Goal: Use online tool/utility: Utilize a website feature to perform a specific function

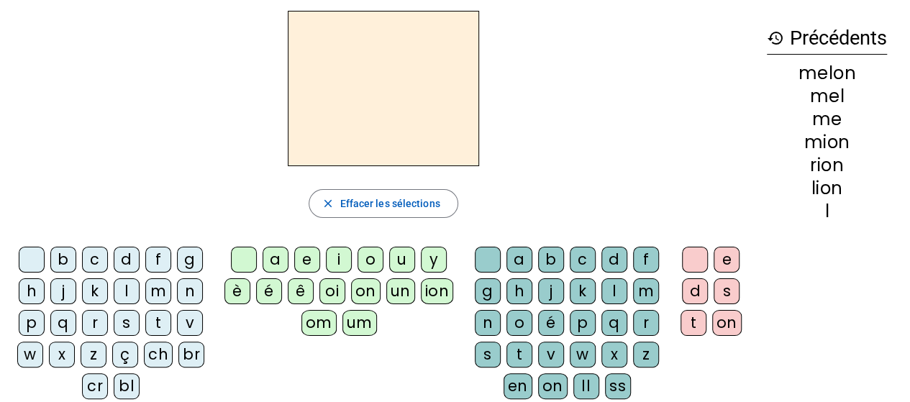
scroll to position [50, 0]
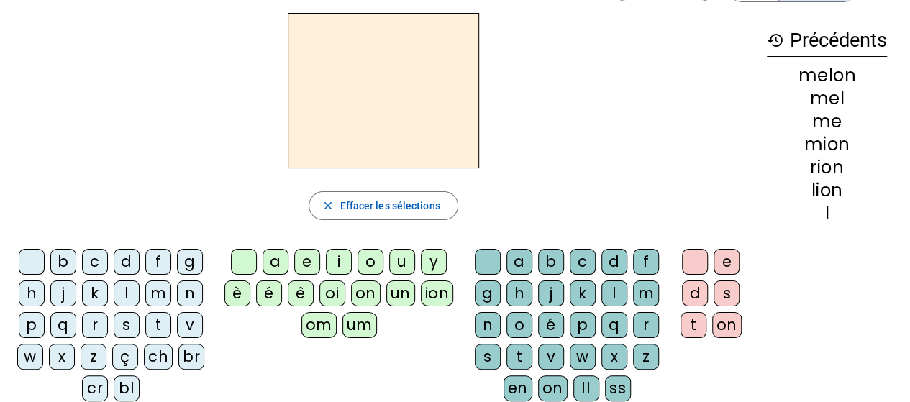
click at [160, 293] on div "m" at bounding box center [158, 293] width 26 height 26
click at [311, 257] on div "e" at bounding box center [307, 262] width 26 height 26
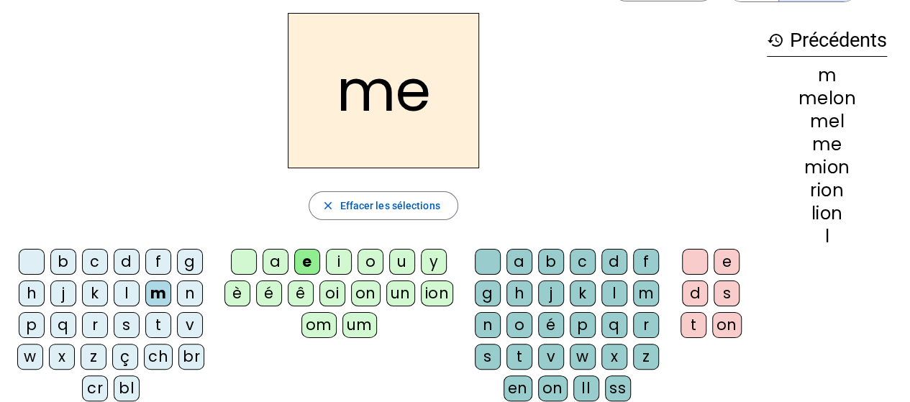
click at [613, 292] on div "l" at bounding box center [614, 293] width 26 height 26
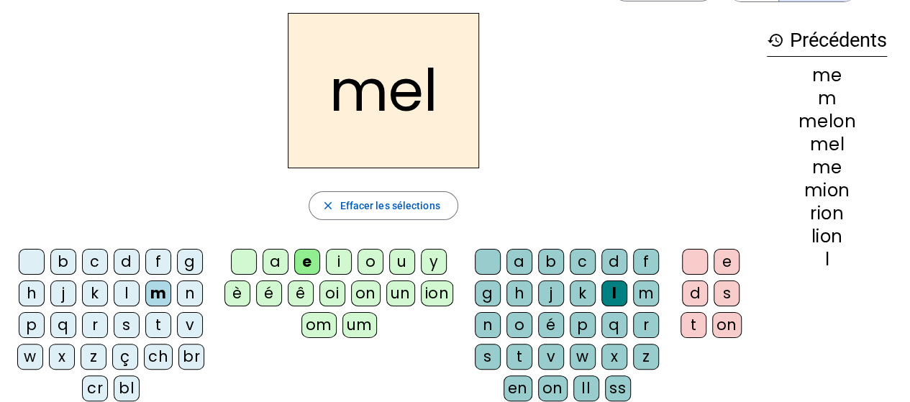
click at [723, 322] on div "on" at bounding box center [726, 325] width 29 height 26
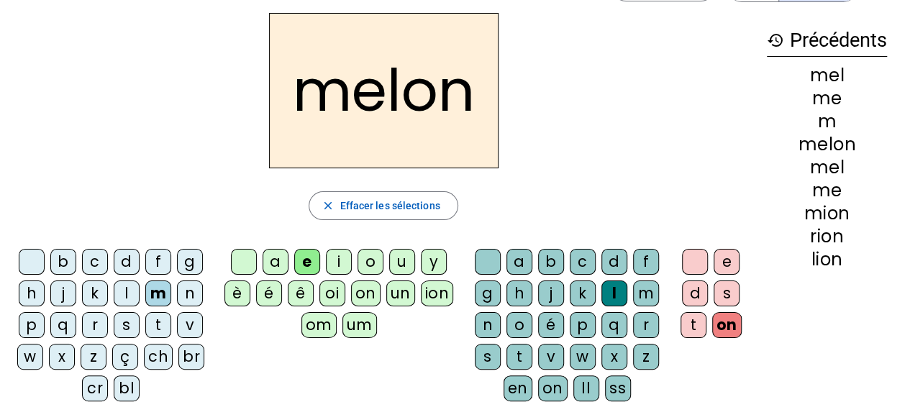
click at [490, 256] on div at bounding box center [488, 262] width 26 height 26
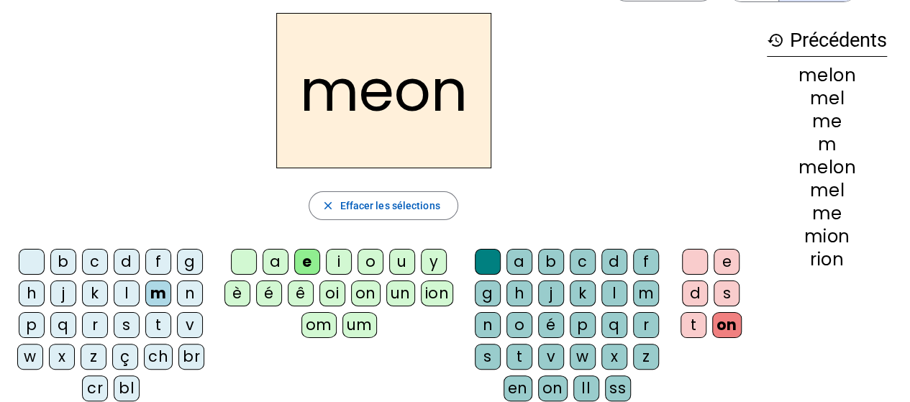
click at [246, 261] on div at bounding box center [244, 262] width 26 height 26
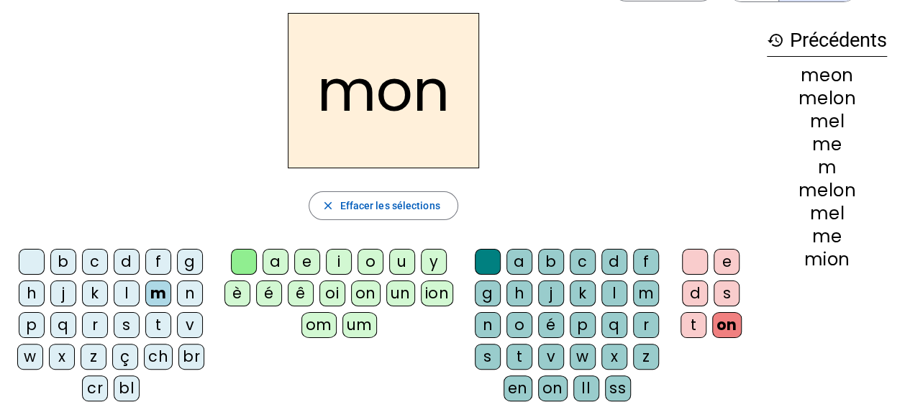
click at [695, 260] on div at bounding box center [695, 262] width 26 height 26
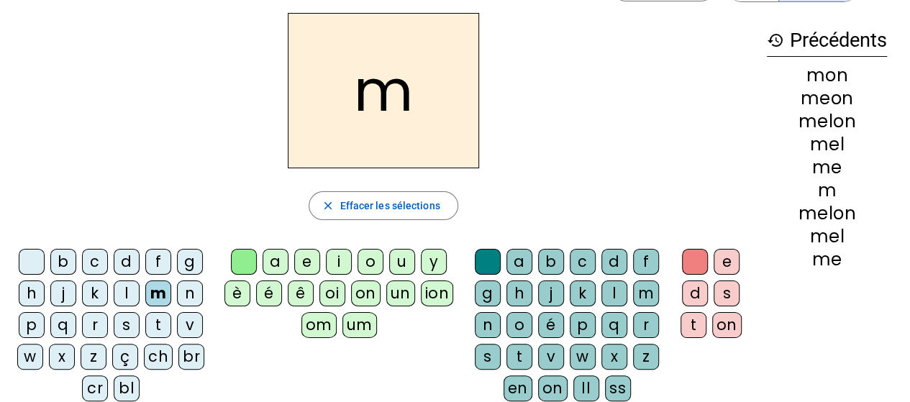
click at [32, 257] on div at bounding box center [32, 262] width 26 height 26
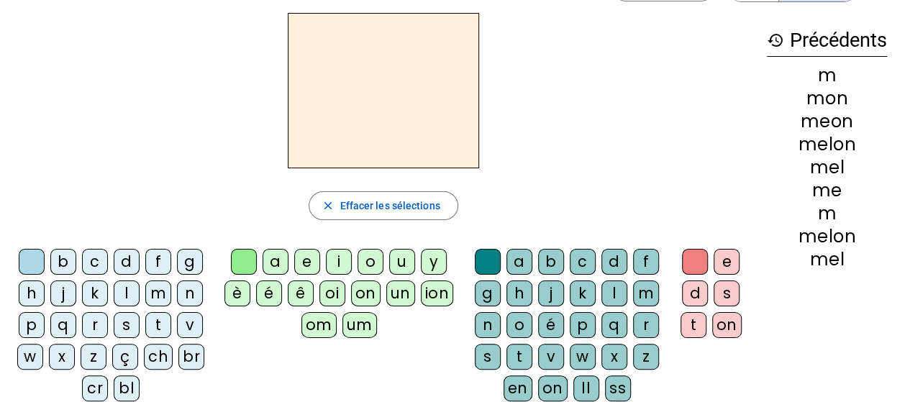
click at [163, 326] on div "t" at bounding box center [158, 325] width 26 height 26
click at [725, 325] on div "on" at bounding box center [726, 325] width 29 height 26
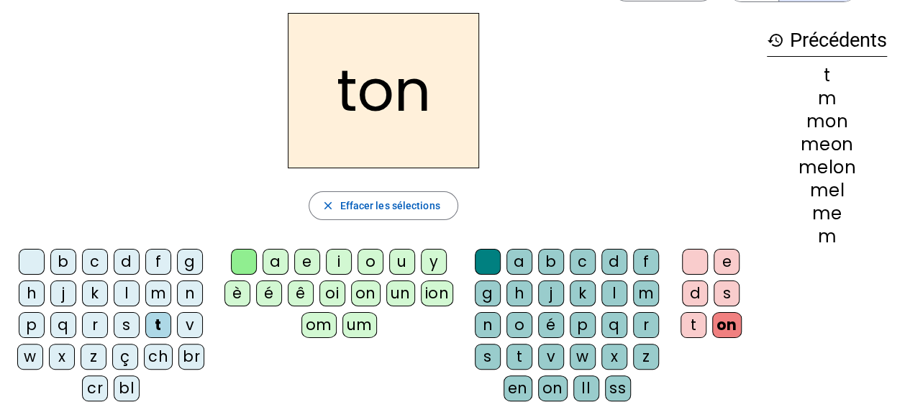
click at [490, 263] on div at bounding box center [488, 262] width 26 height 26
click at [487, 262] on div at bounding box center [488, 262] width 26 height 26
click at [32, 260] on div at bounding box center [32, 262] width 26 height 26
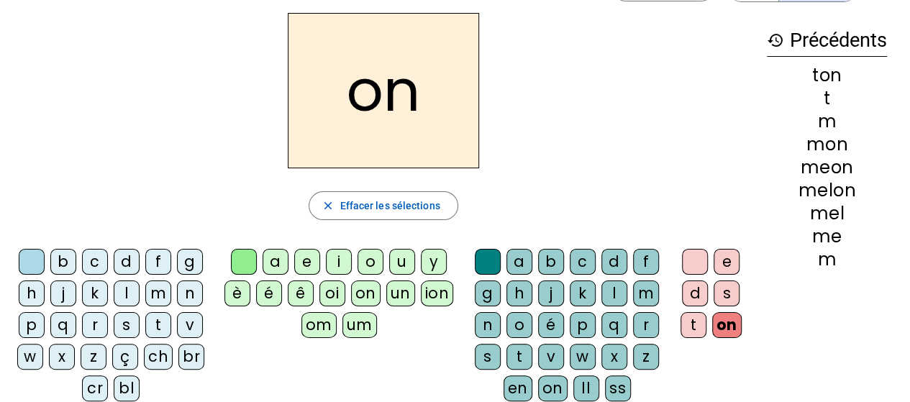
click at [29, 259] on div at bounding box center [32, 262] width 26 height 26
click at [160, 296] on div "m" at bounding box center [158, 293] width 26 height 26
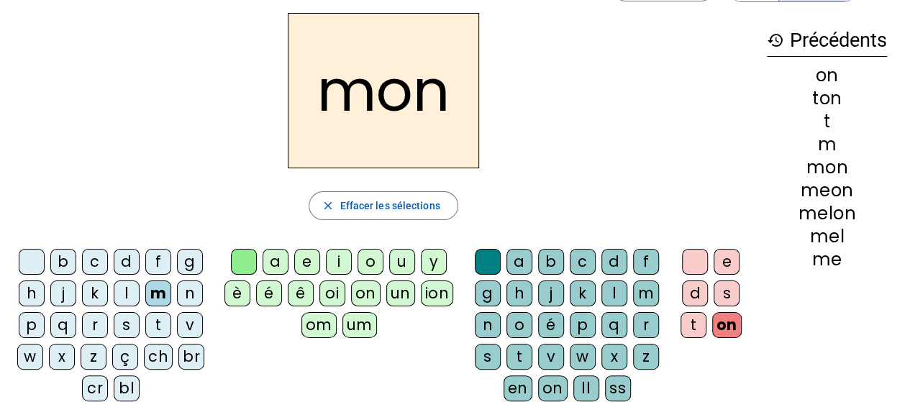
click at [155, 315] on div "t" at bounding box center [158, 325] width 26 height 26
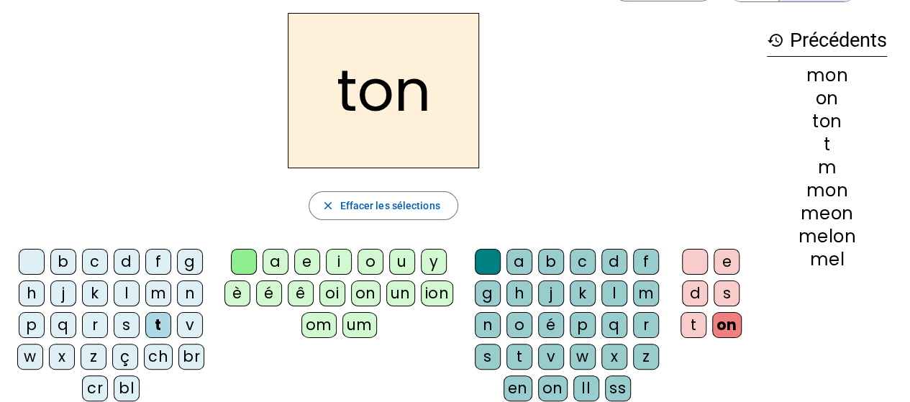
click at [148, 288] on div "m" at bounding box center [158, 293] width 26 height 26
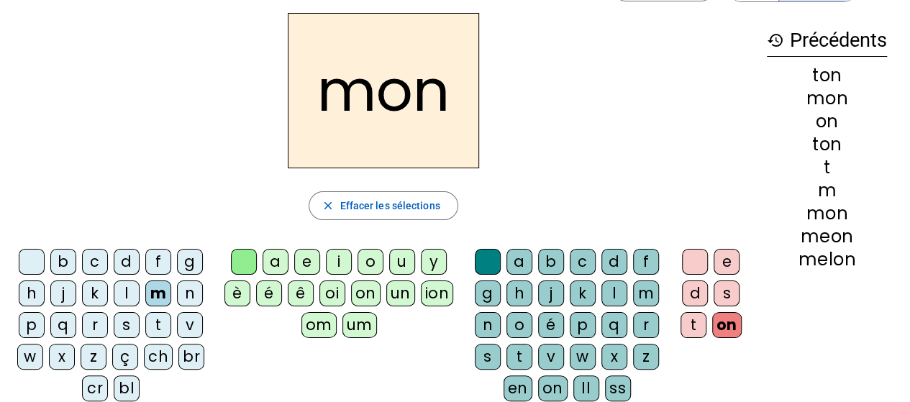
click at [151, 316] on div "t" at bounding box center [158, 325] width 26 height 26
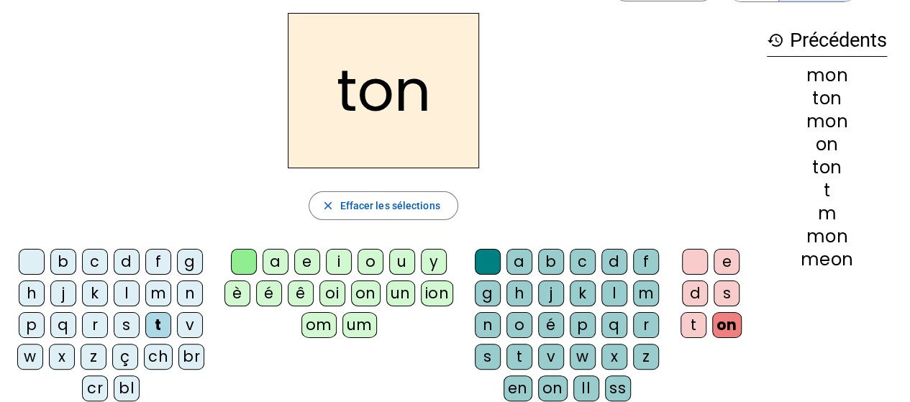
click at [157, 297] on div "m" at bounding box center [158, 293] width 26 height 26
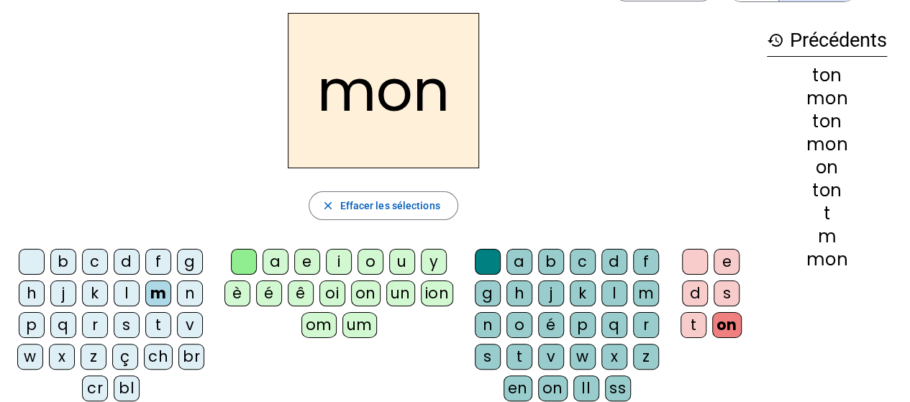
click at [690, 257] on div at bounding box center [695, 262] width 26 height 26
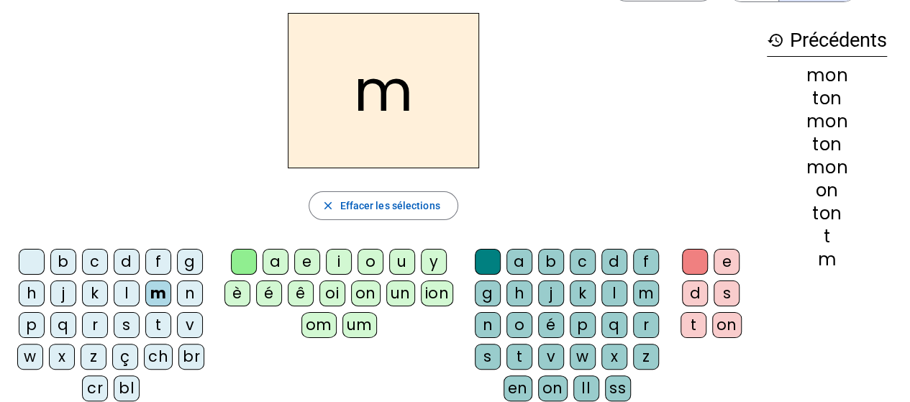
click at [361, 293] on div "on" at bounding box center [365, 293] width 29 height 26
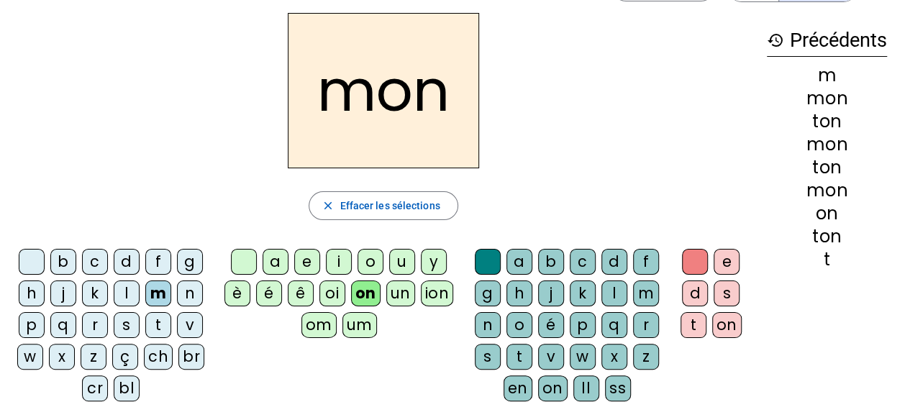
click at [245, 260] on div at bounding box center [244, 262] width 26 height 26
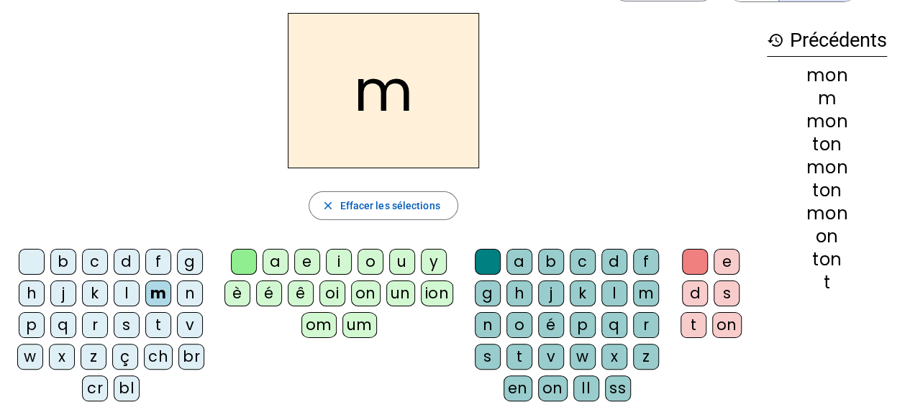
click at [334, 296] on div "oi" at bounding box center [332, 293] width 26 height 26
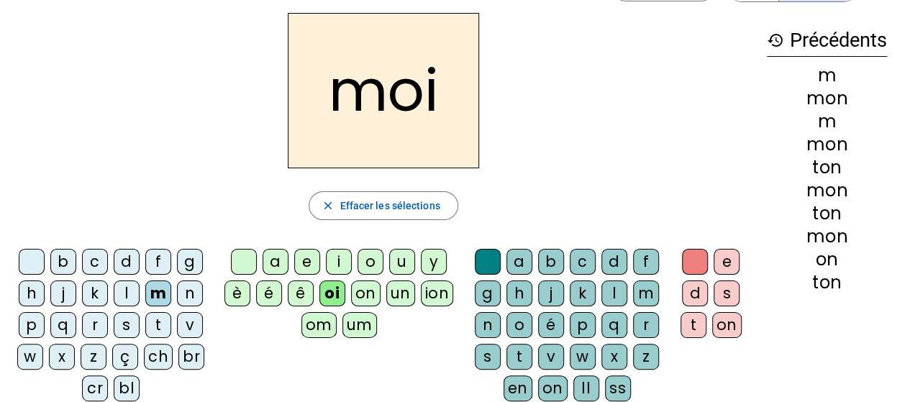
click at [36, 266] on div at bounding box center [32, 262] width 26 height 26
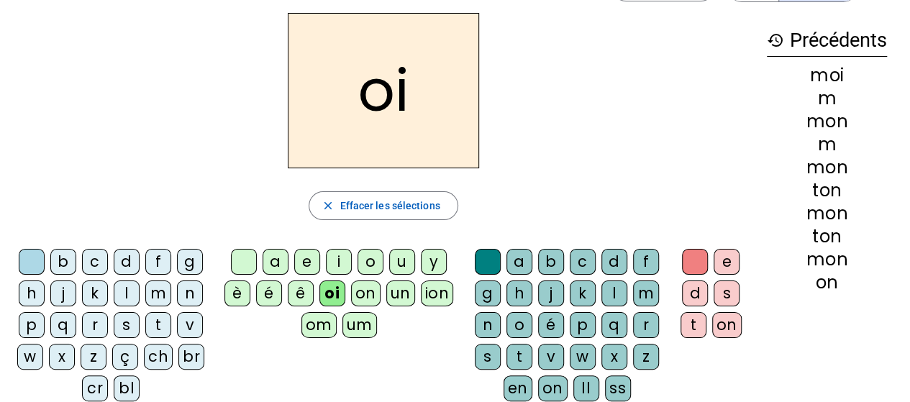
click at [95, 324] on div "r" at bounding box center [95, 325] width 26 height 26
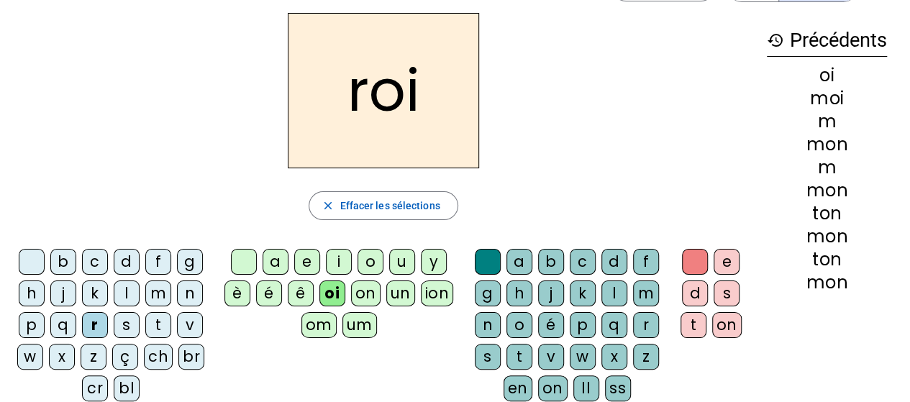
click at [186, 357] on div "br" at bounding box center [191, 357] width 26 height 26
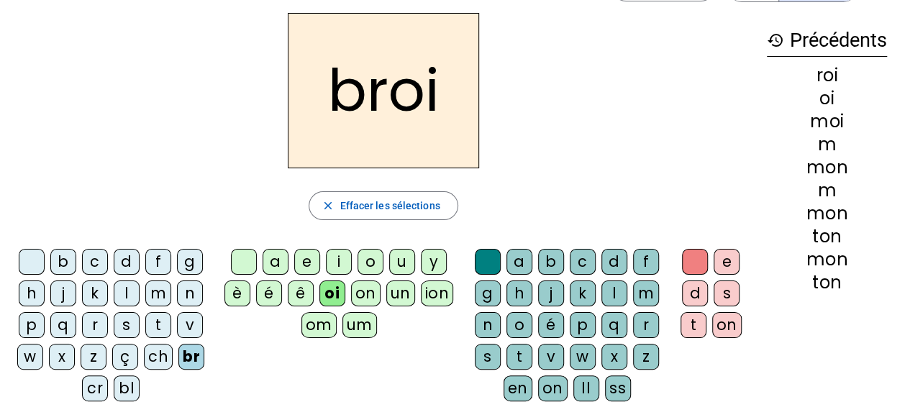
click at [247, 259] on div at bounding box center [244, 262] width 26 height 26
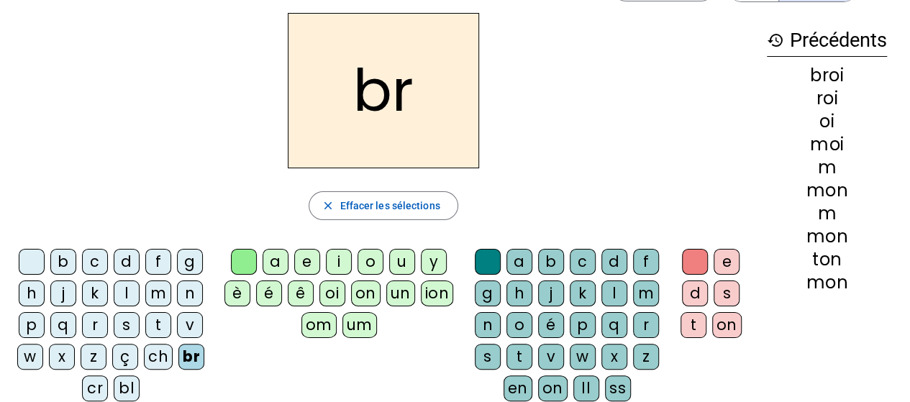
click at [400, 291] on div "un" at bounding box center [400, 293] width 29 height 26
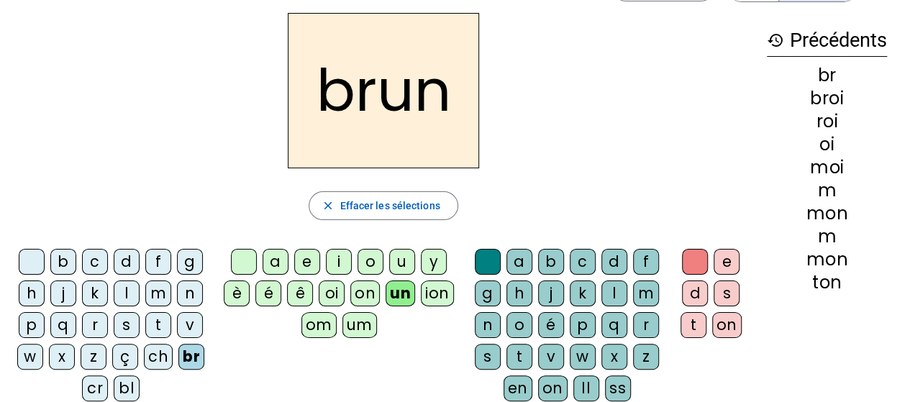
click at [362, 293] on div "on" at bounding box center [364, 293] width 29 height 26
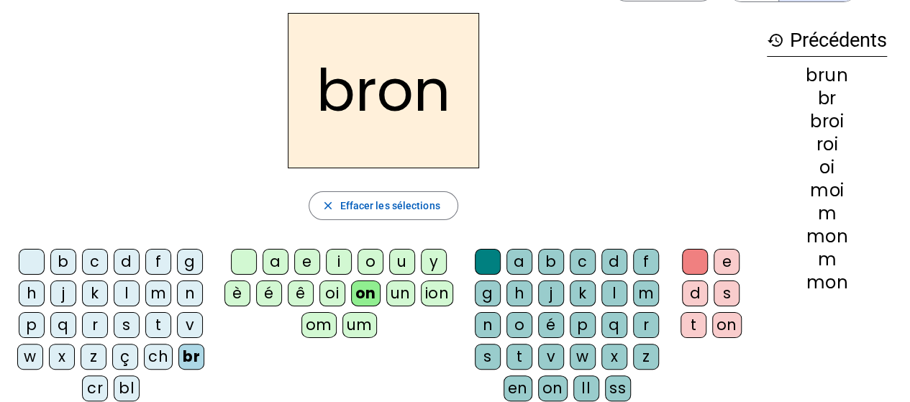
click at [485, 259] on div at bounding box center [488, 262] width 26 height 26
click at [30, 263] on div at bounding box center [32, 262] width 26 height 26
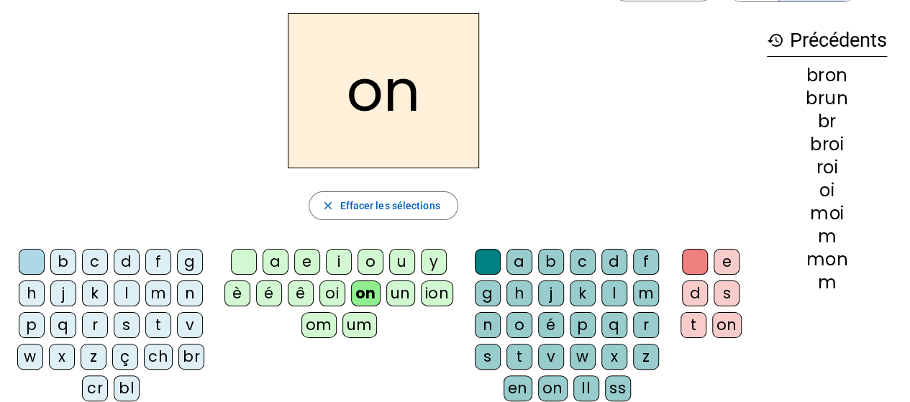
click at [94, 327] on div "r" at bounding box center [95, 325] width 26 height 26
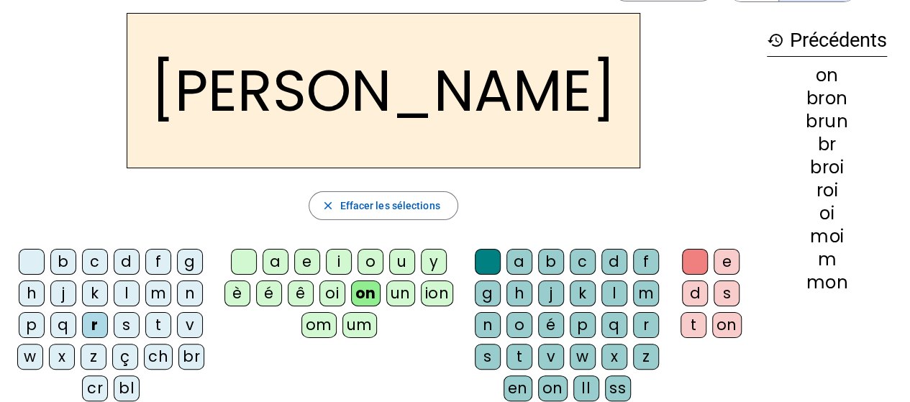
click at [516, 352] on div "t" at bounding box center [519, 357] width 26 height 26
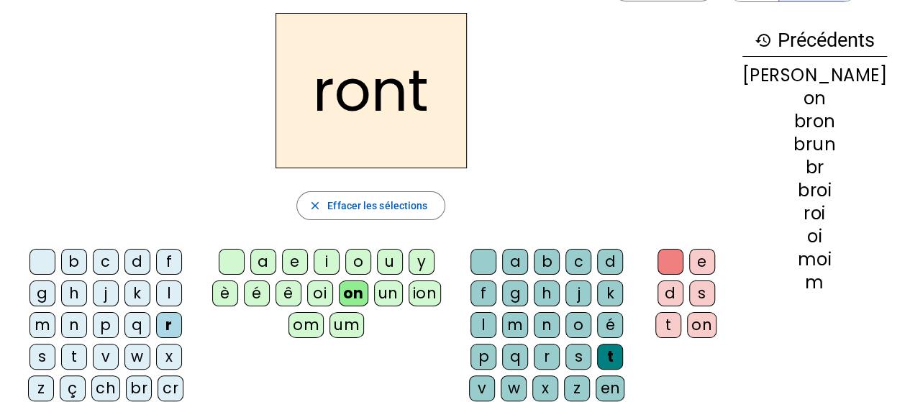
click at [484, 260] on div at bounding box center [483, 262] width 26 height 26
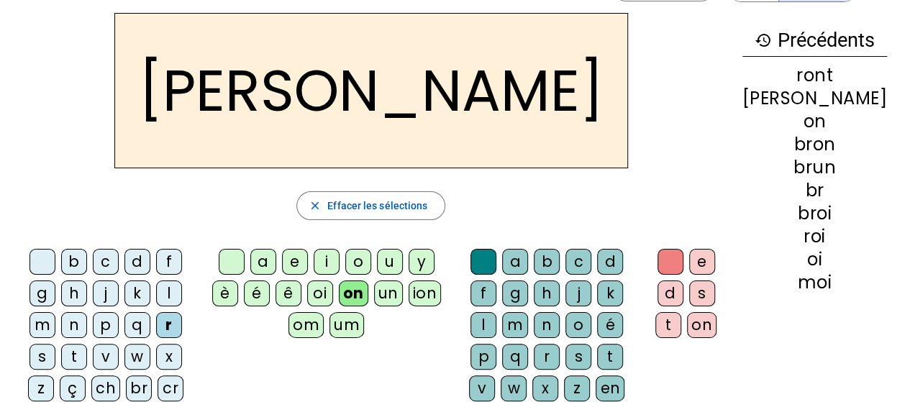
click at [683, 287] on div "d" at bounding box center [670, 293] width 26 height 26
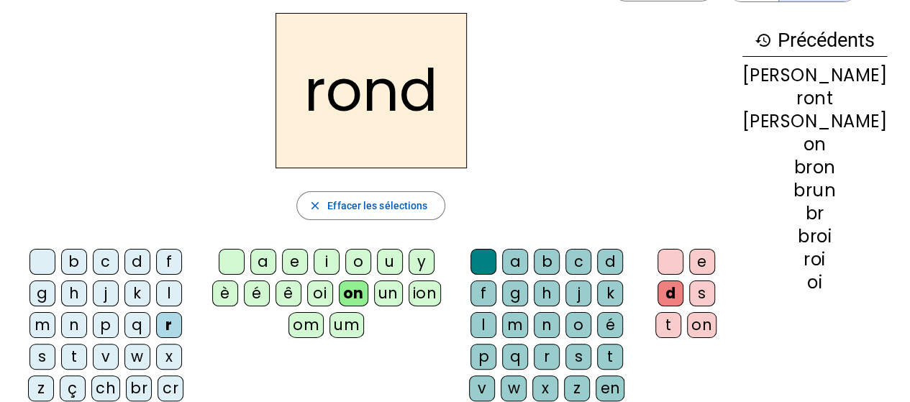
click at [38, 260] on div at bounding box center [42, 262] width 26 height 26
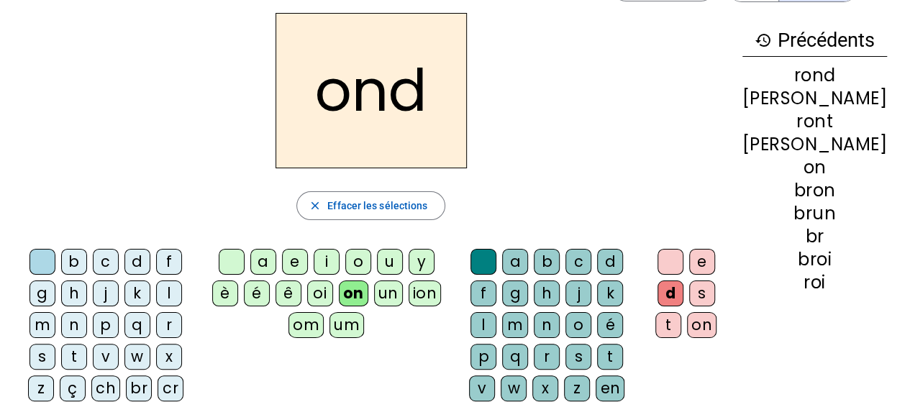
click at [156, 260] on div "f" at bounding box center [169, 262] width 26 height 26
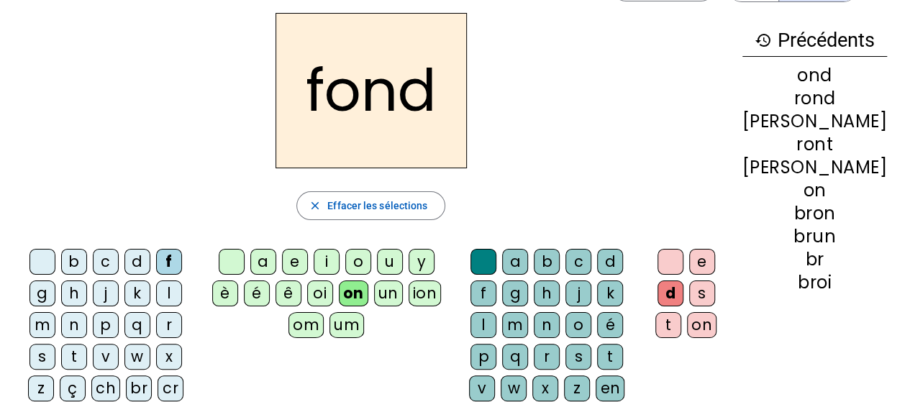
click at [331, 288] on div "oi" at bounding box center [320, 293] width 26 height 26
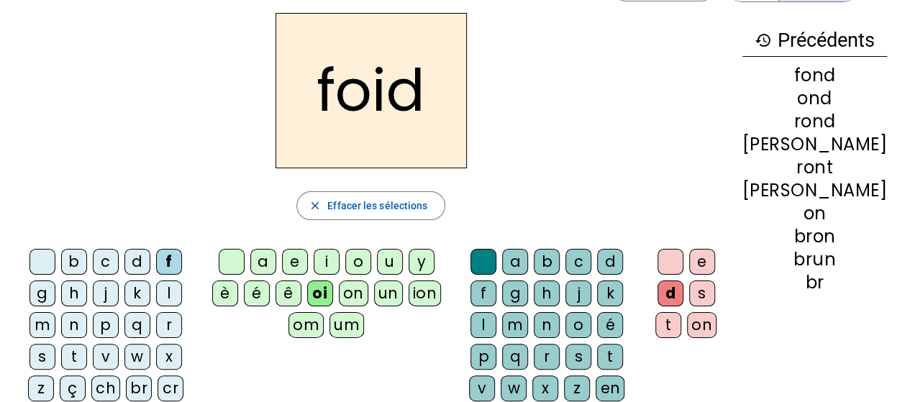
click at [421, 101] on h2 "foid" at bounding box center [370, 90] width 191 height 155
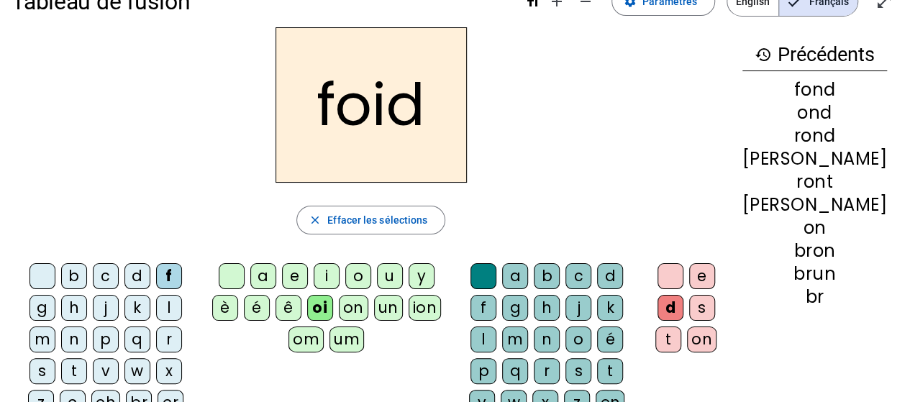
scroll to position [36, 0]
click at [683, 298] on div "d" at bounding box center [670, 308] width 26 height 26
click at [683, 280] on div at bounding box center [670, 276] width 26 height 26
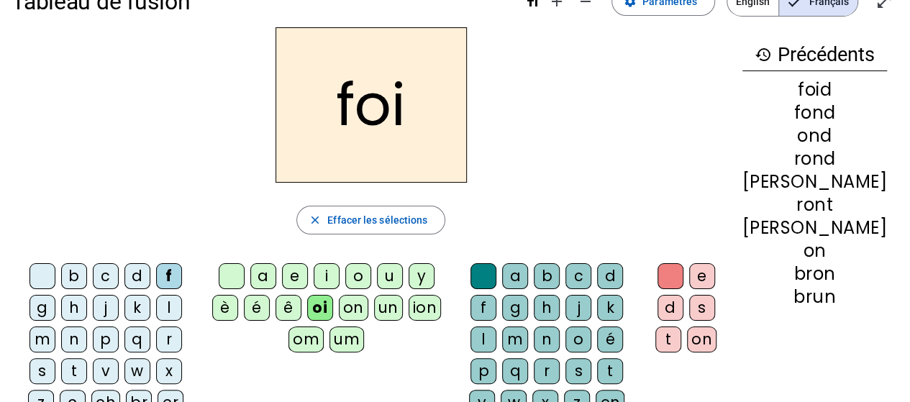
click at [493, 273] on div at bounding box center [483, 276] width 26 height 26
click at [35, 269] on div at bounding box center [42, 276] width 26 height 26
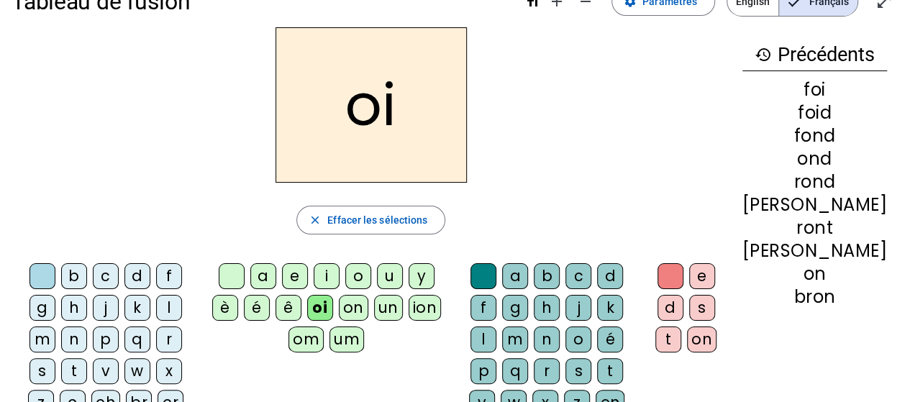
click at [156, 309] on div "l" at bounding box center [169, 308] width 26 height 26
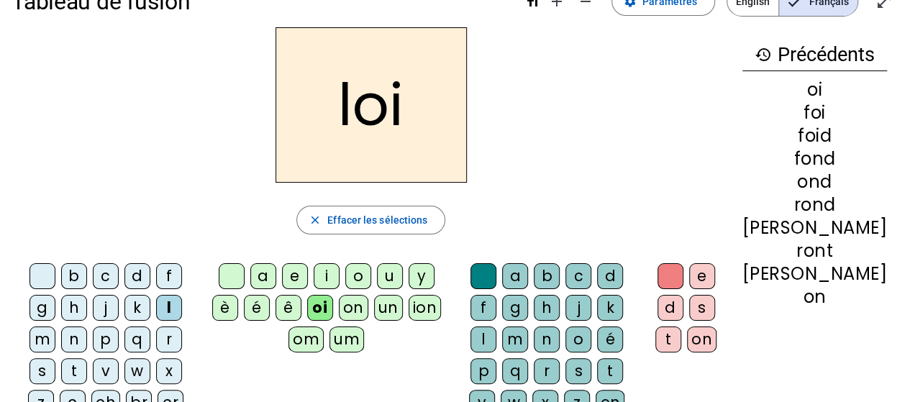
click at [245, 282] on div at bounding box center [232, 276] width 26 height 26
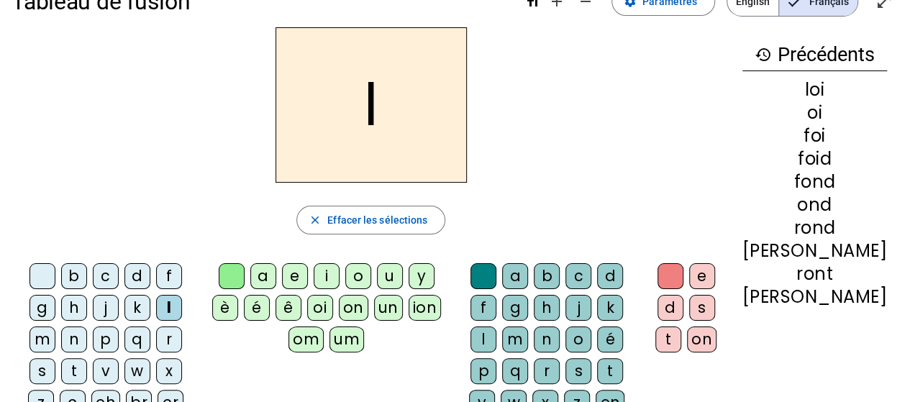
click at [339, 282] on div "i" at bounding box center [327, 276] width 26 height 26
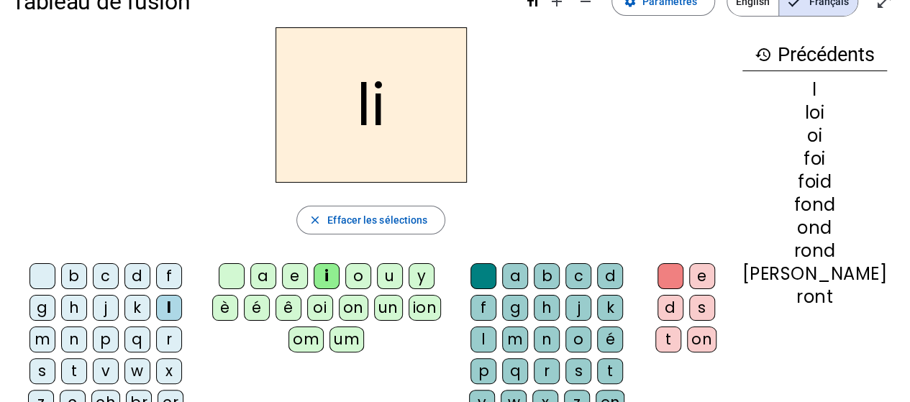
click at [429, 309] on div "ion" at bounding box center [425, 308] width 33 height 26
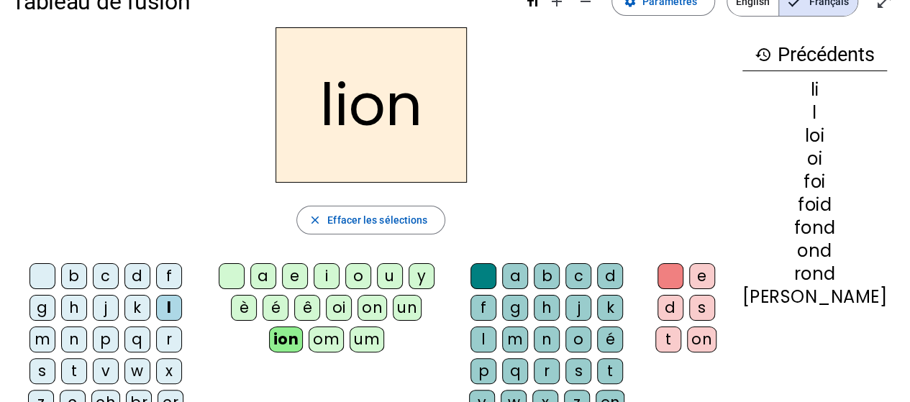
click at [156, 337] on div "r" at bounding box center [169, 340] width 26 height 26
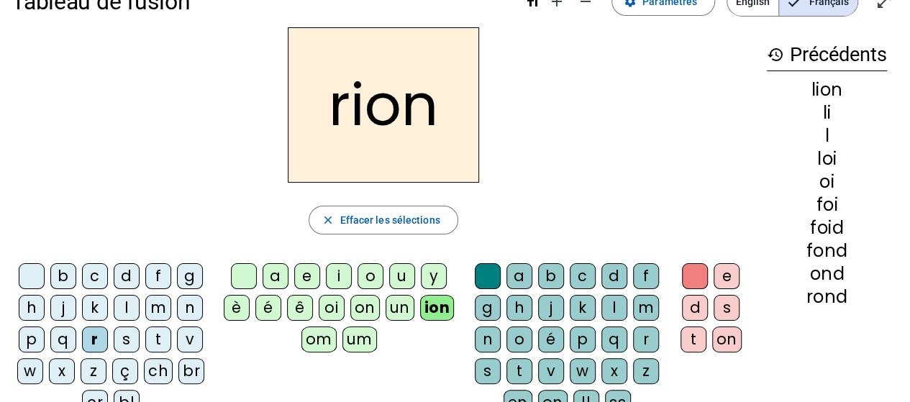
click at [94, 275] on div "c" at bounding box center [95, 276] width 26 height 26
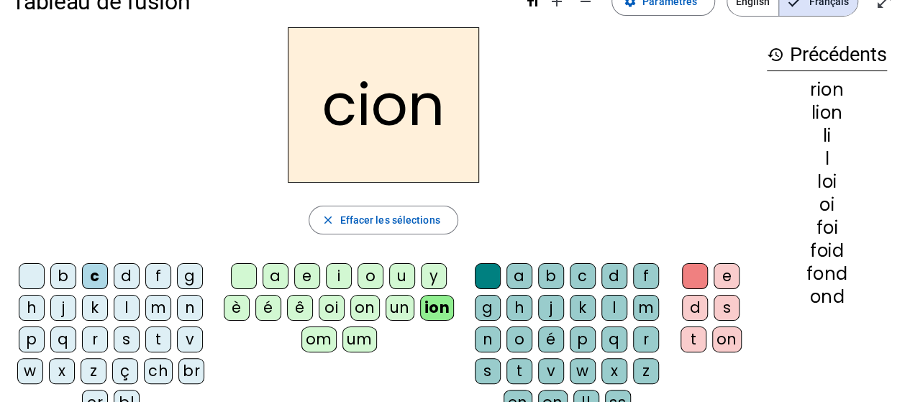
click at [96, 305] on div "k" at bounding box center [95, 308] width 26 height 26
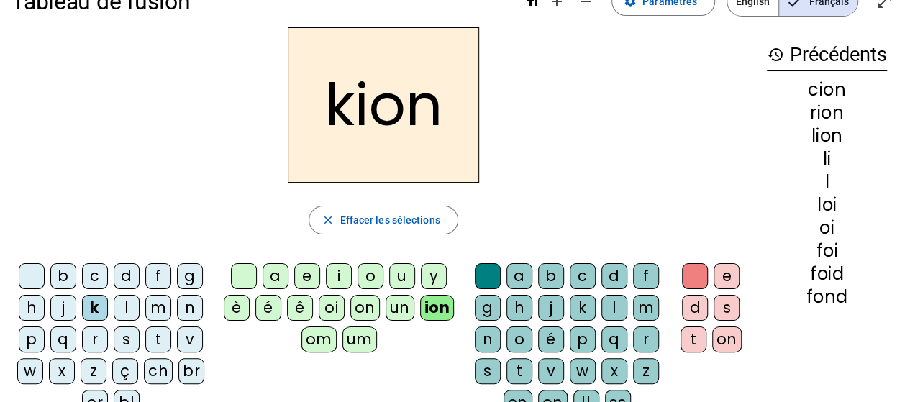
click at [96, 394] on div "cr" at bounding box center [95, 403] width 26 height 26
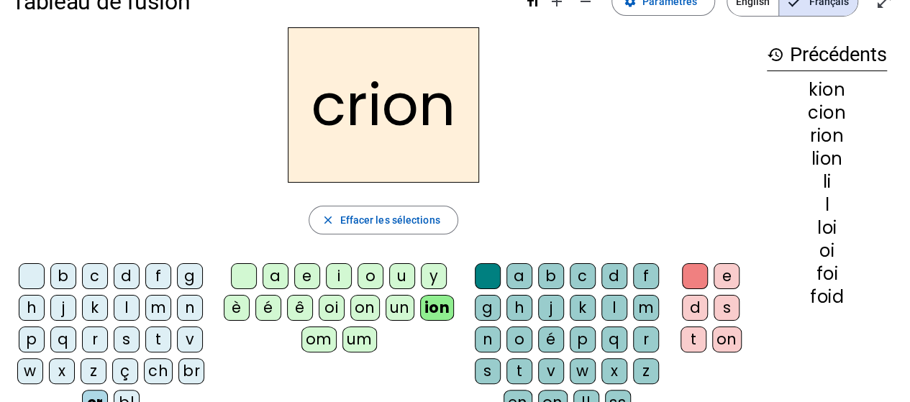
click at [252, 272] on div at bounding box center [244, 276] width 26 height 26
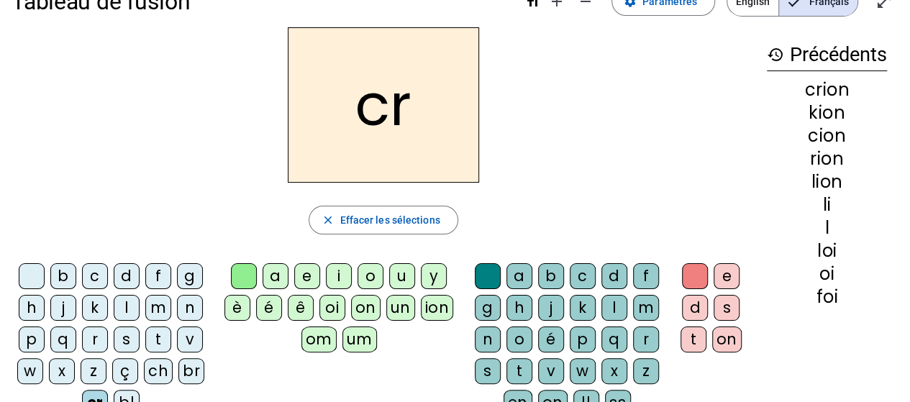
click at [29, 273] on div at bounding box center [32, 276] width 26 height 26
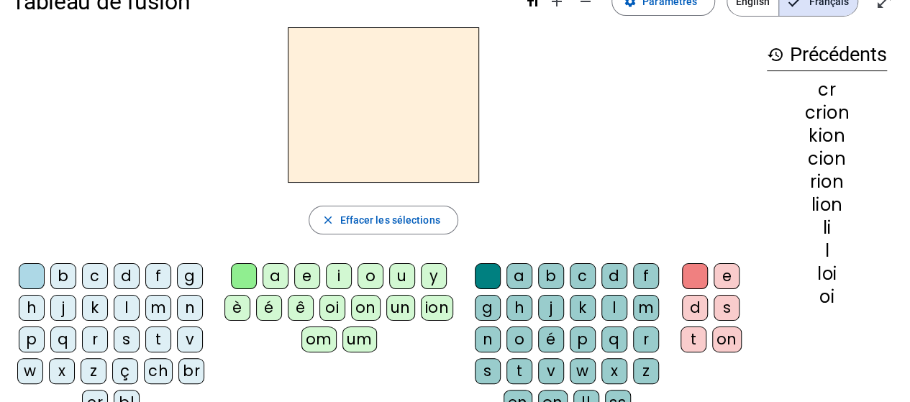
click at [485, 277] on div at bounding box center [488, 276] width 26 height 26
click at [93, 274] on div "c" at bounding box center [95, 276] width 26 height 26
click at [275, 278] on div "a" at bounding box center [276, 276] width 26 height 26
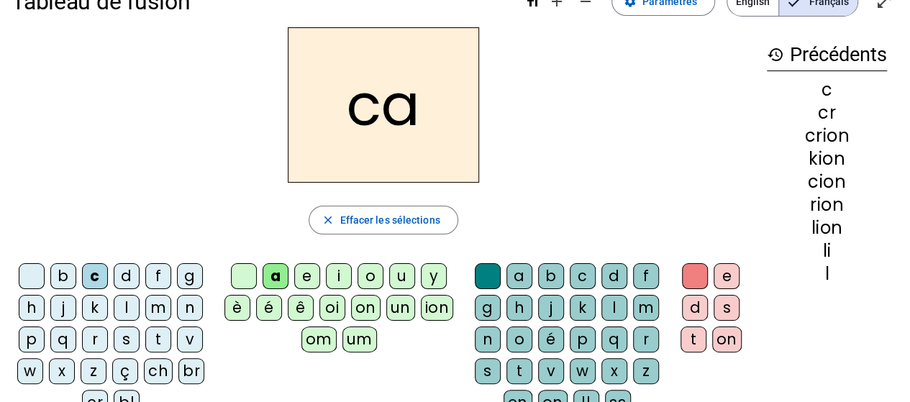
click at [642, 304] on div "m" at bounding box center [646, 308] width 26 height 26
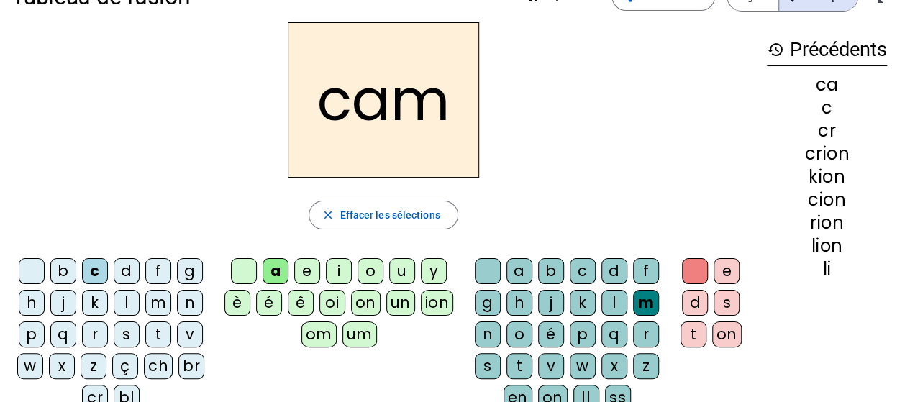
scroll to position [44, 0]
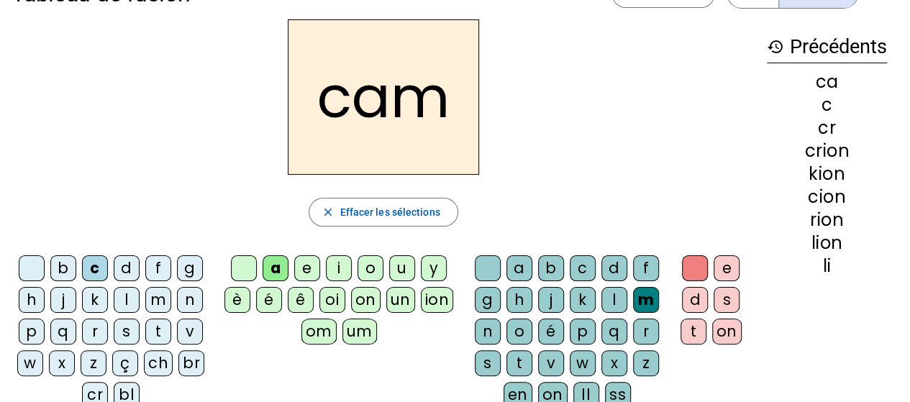
click at [702, 370] on div "b c d f g h j k l m n p q r s t v w x z ç ch br cr bl a e i o u y è é ê oi on u…" at bounding box center [384, 335] width 744 height 170
click at [488, 268] on div at bounding box center [488, 268] width 26 height 26
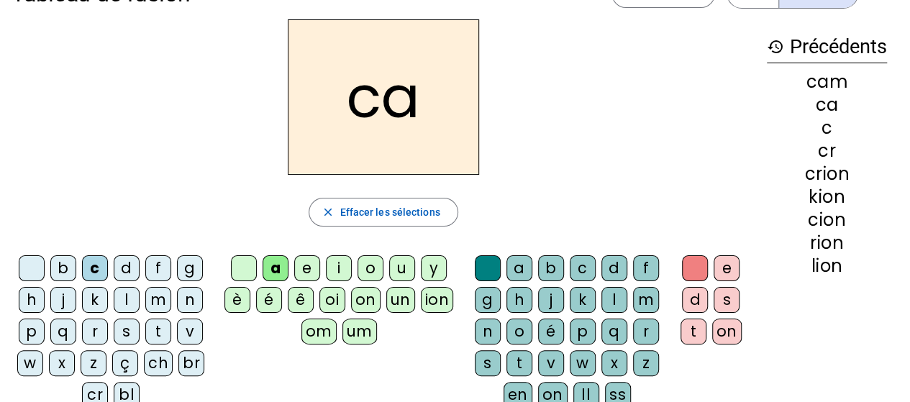
click at [249, 268] on div at bounding box center [244, 268] width 26 height 26
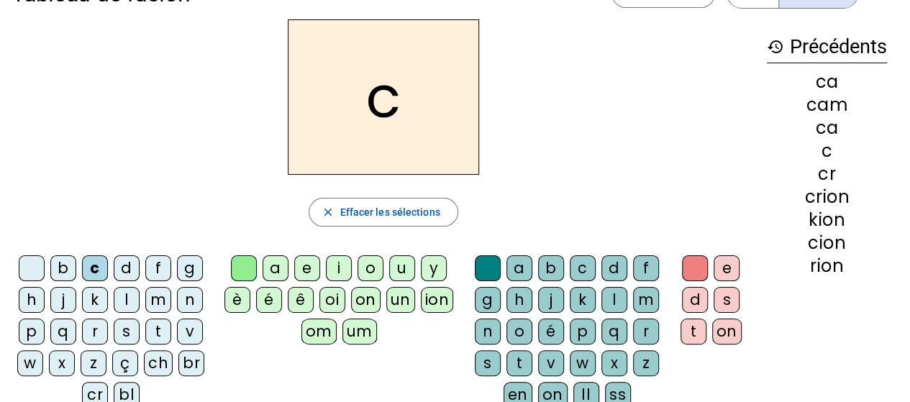
click at [36, 276] on div at bounding box center [32, 268] width 26 height 26
click at [27, 278] on div at bounding box center [32, 268] width 26 height 26
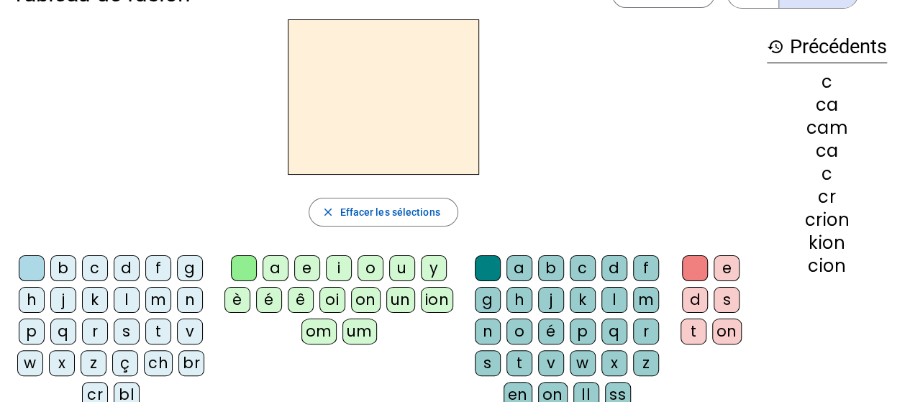
click at [34, 331] on div "p" at bounding box center [32, 332] width 26 height 26
click at [331, 295] on div "oi" at bounding box center [332, 300] width 26 height 26
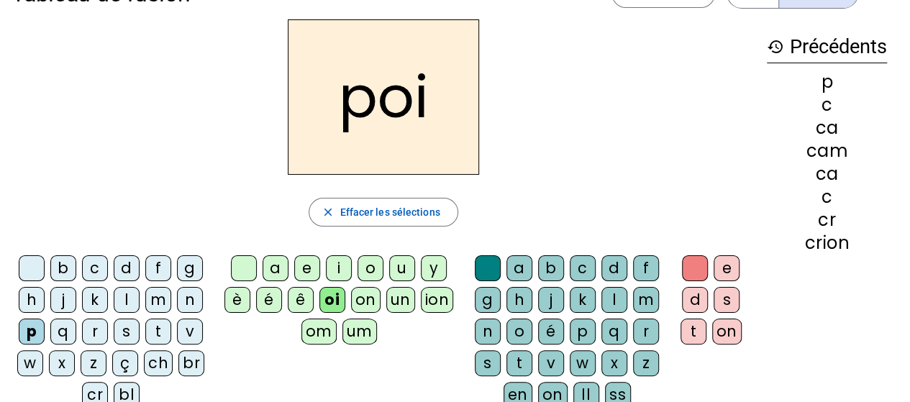
click at [488, 358] on div "s" at bounding box center [488, 363] width 26 height 26
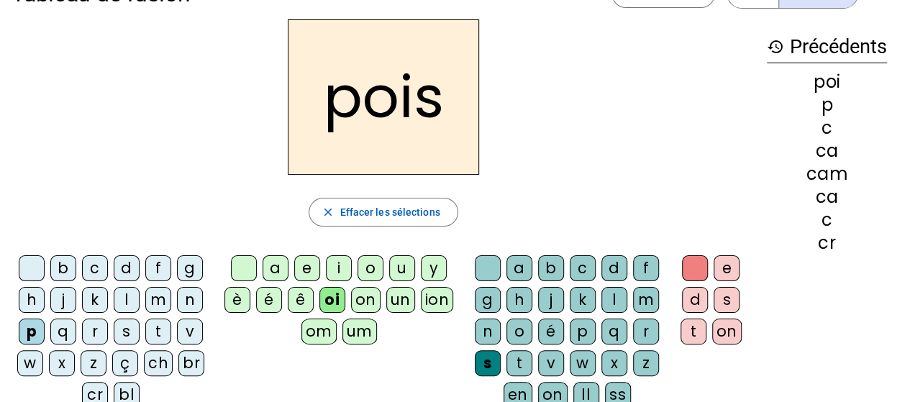
click at [727, 329] on div "on" at bounding box center [726, 332] width 29 height 26
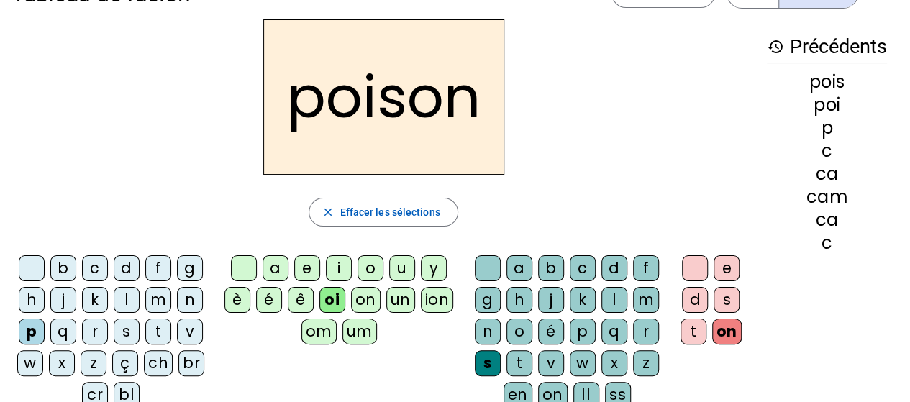
click at [610, 386] on div "ss" at bounding box center [618, 395] width 26 height 26
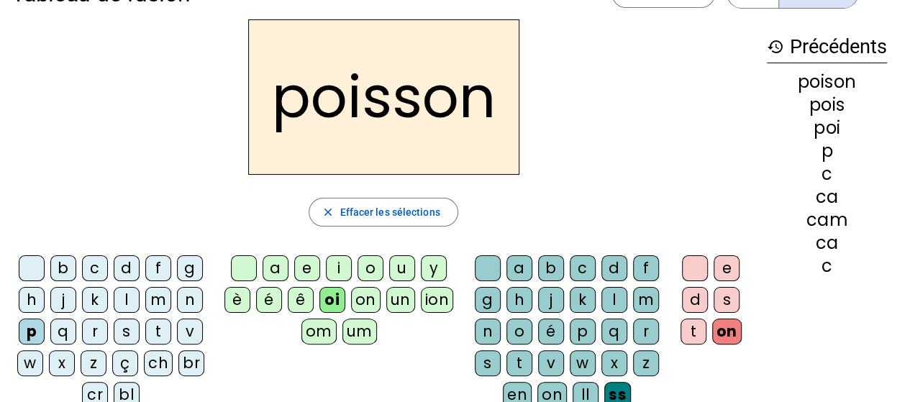
click at [33, 269] on div at bounding box center [32, 268] width 26 height 26
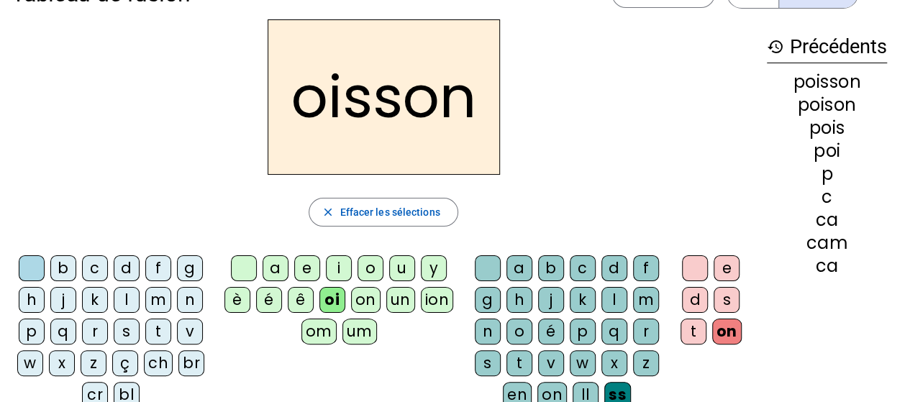
click at [63, 273] on div "b" at bounding box center [63, 268] width 26 height 26
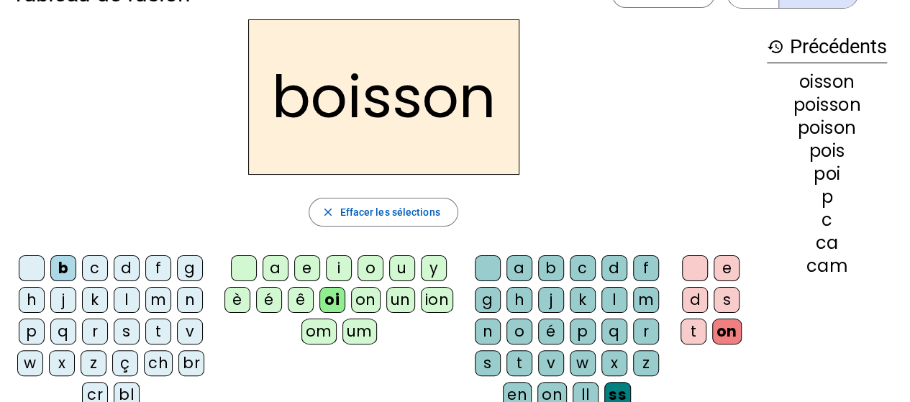
click at [32, 267] on div at bounding box center [32, 268] width 26 height 26
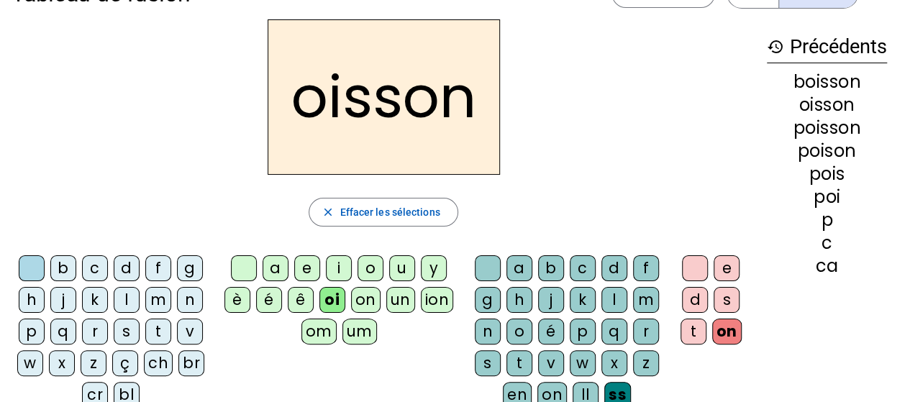
click at [253, 270] on div at bounding box center [244, 268] width 26 height 26
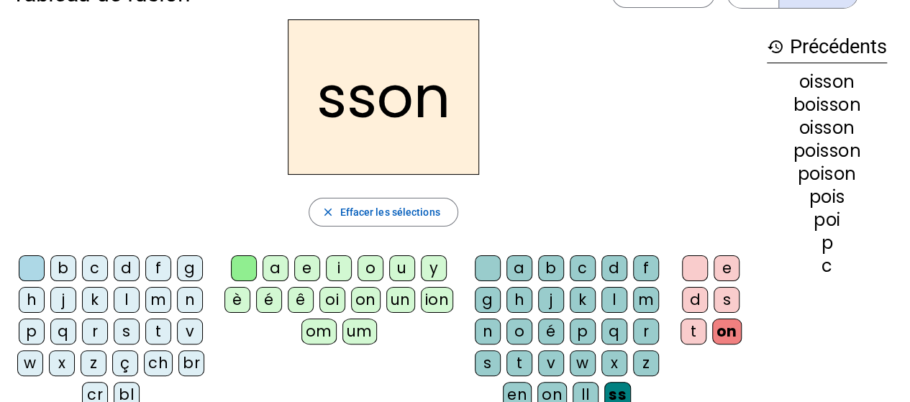
click at [483, 269] on div at bounding box center [488, 268] width 26 height 26
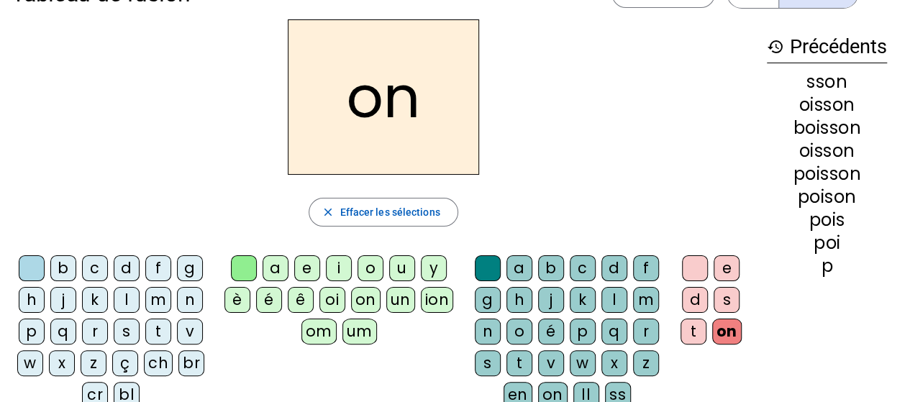
click at [693, 265] on div at bounding box center [695, 268] width 26 height 26
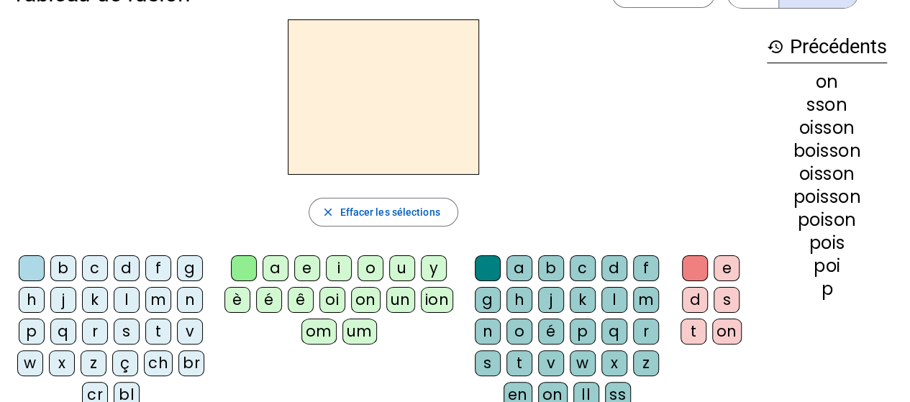
click at [34, 325] on div "p" at bounding box center [32, 332] width 26 height 26
click at [434, 298] on div "ion" at bounding box center [437, 300] width 33 height 26
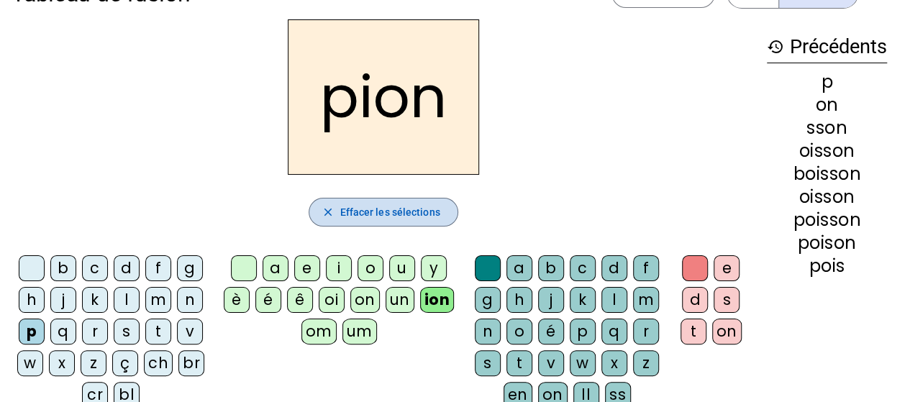
click at [455, 227] on span "button" at bounding box center [382, 212] width 147 height 35
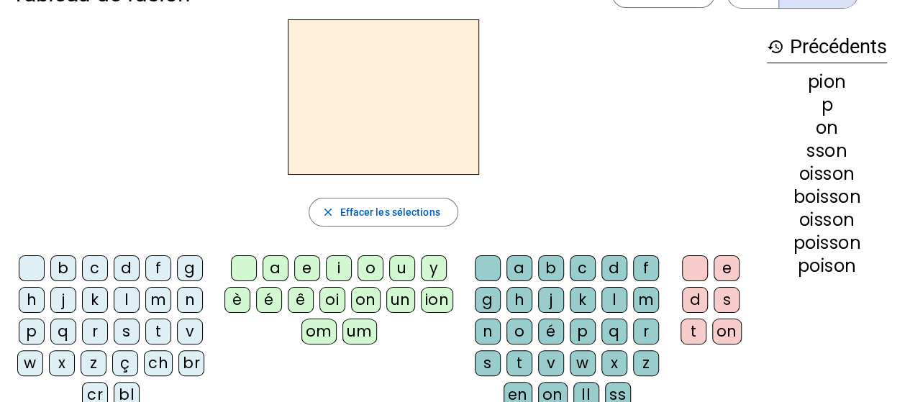
click at [36, 266] on div at bounding box center [32, 268] width 26 height 26
click at [40, 329] on div "p" at bounding box center [32, 332] width 26 height 26
click at [373, 264] on div "o" at bounding box center [370, 268] width 26 height 26
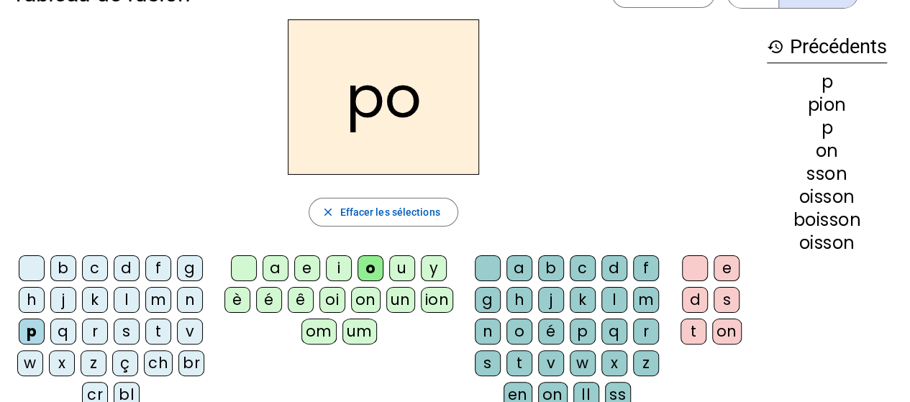
click at [319, 331] on div "om" at bounding box center [318, 332] width 35 height 26
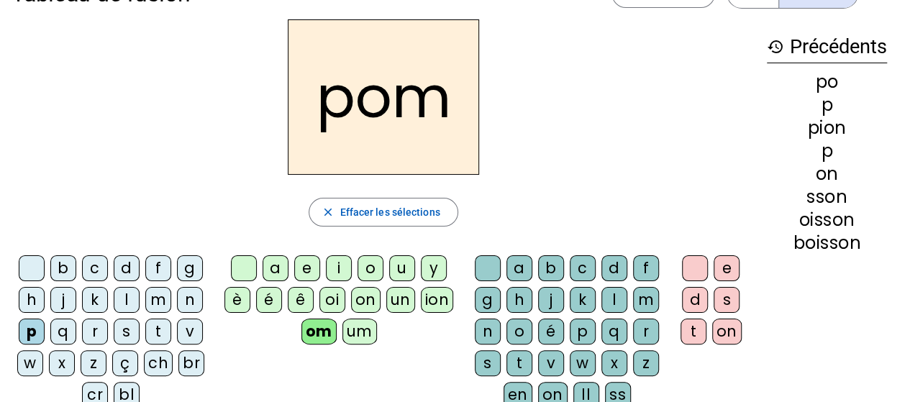
click at [639, 301] on div "m" at bounding box center [646, 300] width 26 height 26
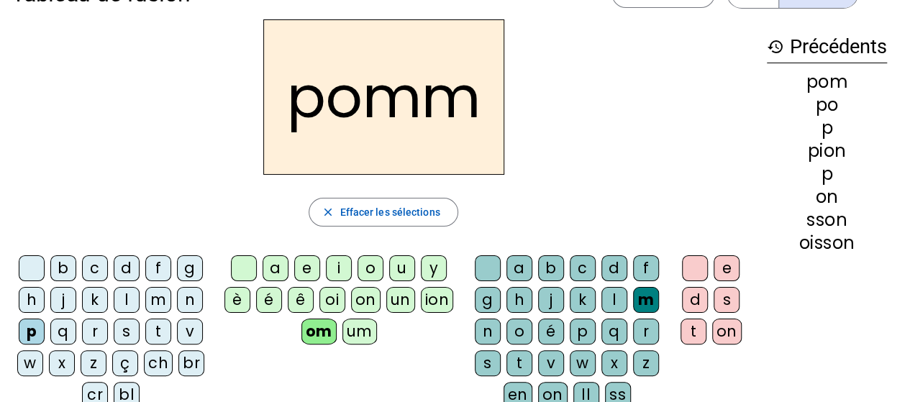
click at [485, 266] on div at bounding box center [488, 268] width 26 height 26
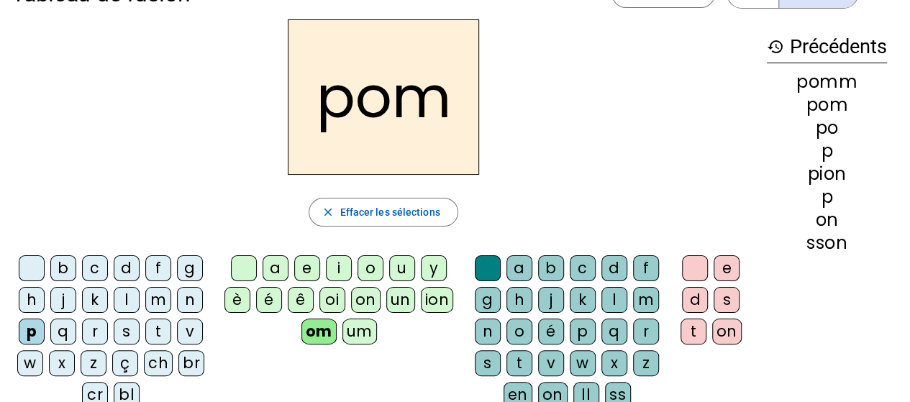
click at [577, 329] on div "p" at bounding box center [583, 332] width 26 height 26
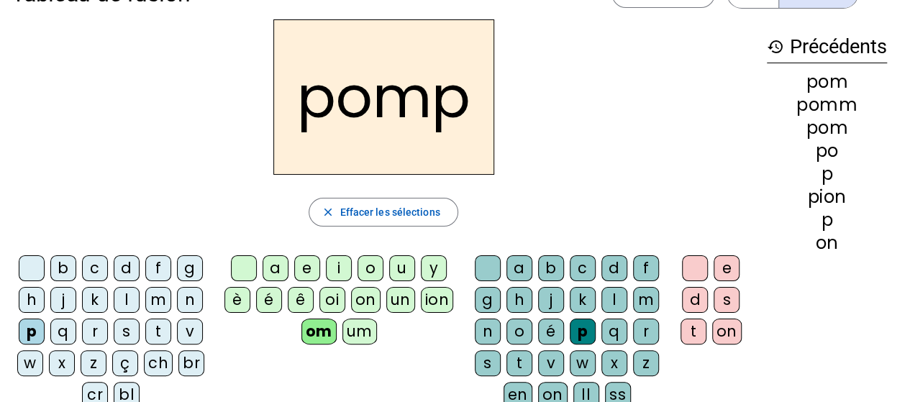
click at [718, 272] on div "e" at bounding box center [726, 268] width 26 height 26
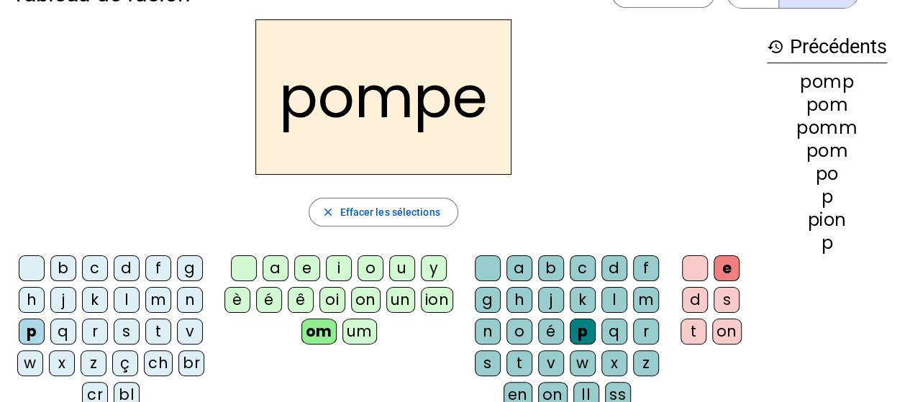
click at [193, 265] on div "g" at bounding box center [190, 268] width 26 height 26
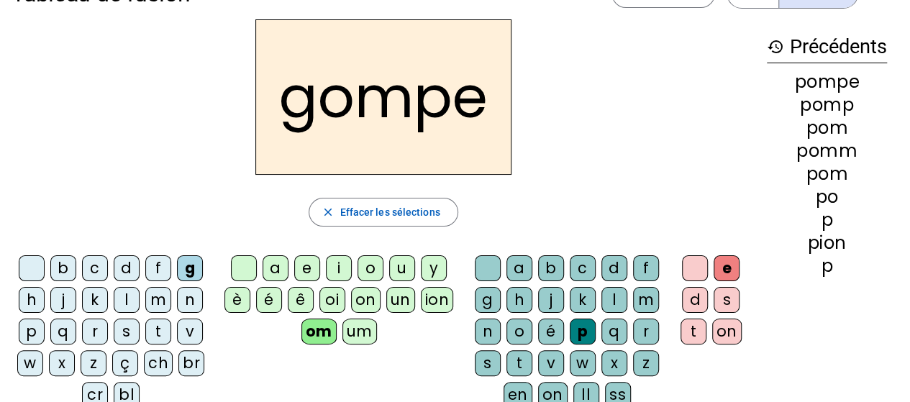
click at [276, 272] on div "a" at bounding box center [276, 268] width 26 height 26
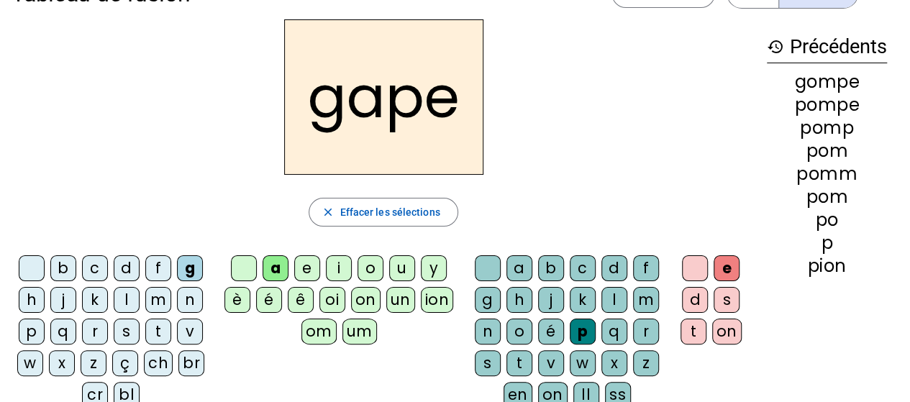
click at [489, 266] on div at bounding box center [488, 268] width 26 height 26
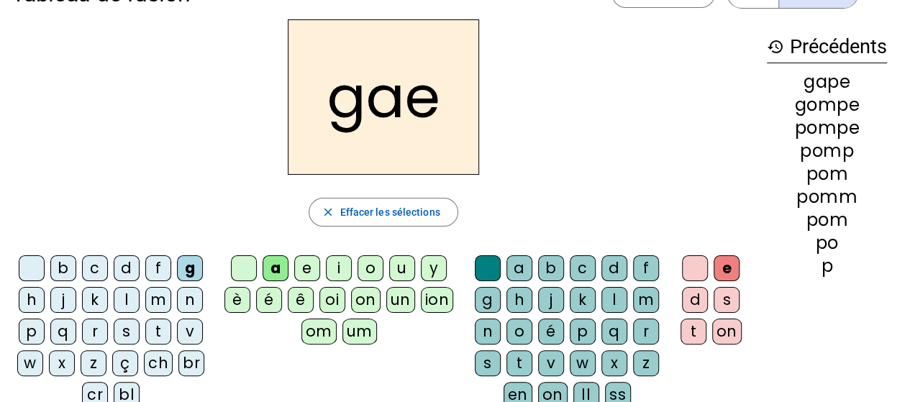
click at [689, 264] on div at bounding box center [695, 268] width 26 height 26
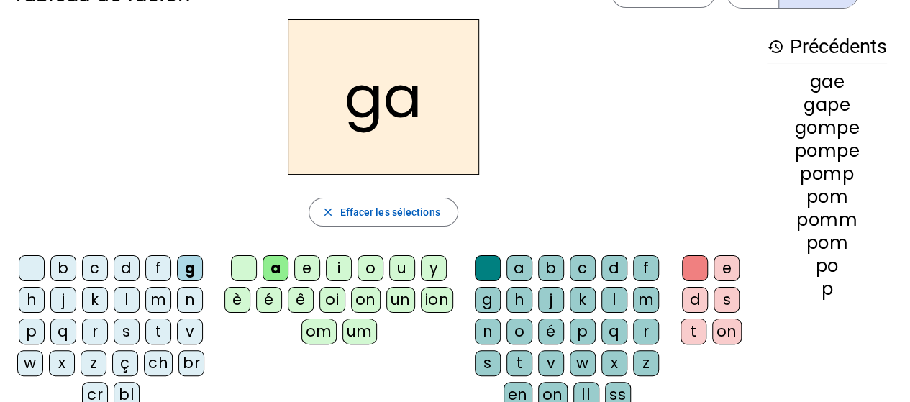
click at [495, 358] on div "s" at bounding box center [488, 363] width 26 height 26
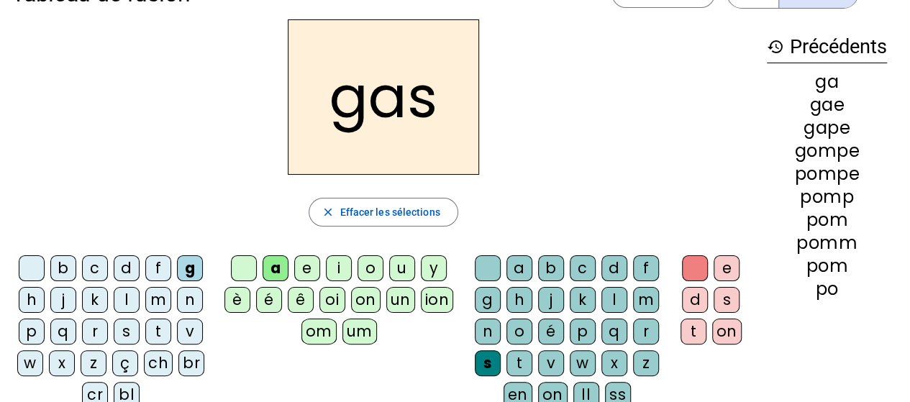
click at [718, 332] on div "on" at bounding box center [726, 332] width 29 height 26
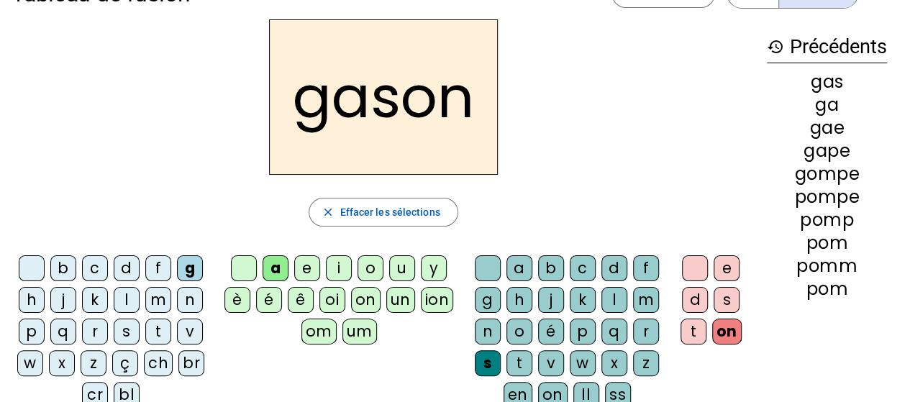
click at [614, 392] on div "ss" at bounding box center [618, 395] width 26 height 26
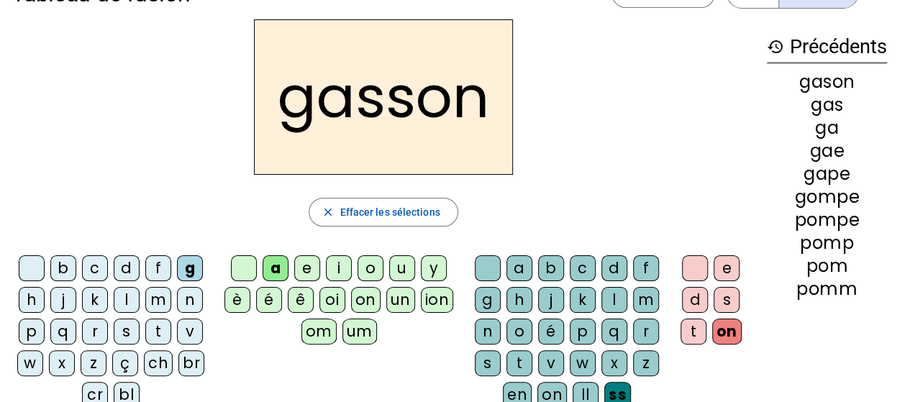
click at [638, 367] on div "z" at bounding box center [646, 363] width 26 height 26
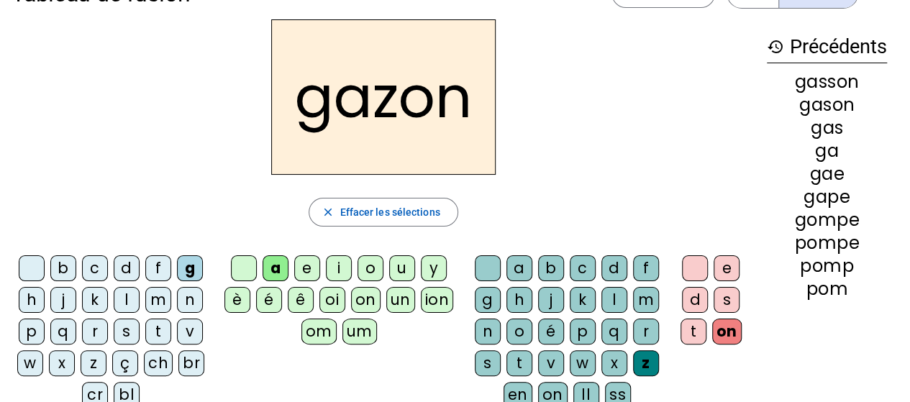
click at [36, 271] on div at bounding box center [32, 268] width 26 height 26
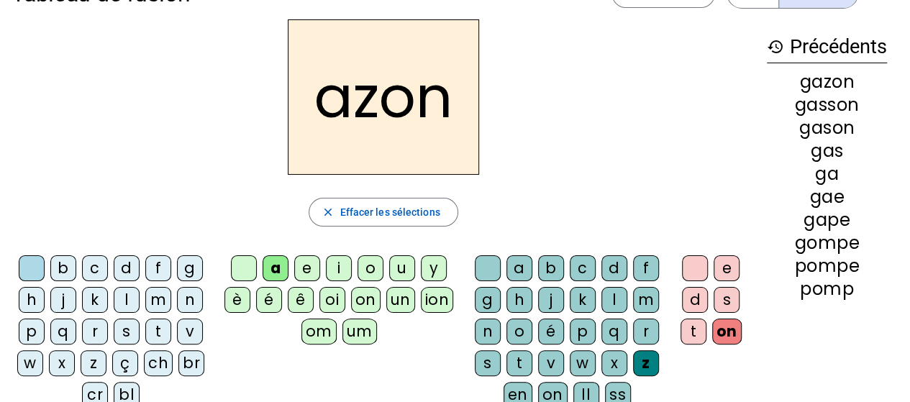
click at [243, 267] on div at bounding box center [244, 268] width 26 height 26
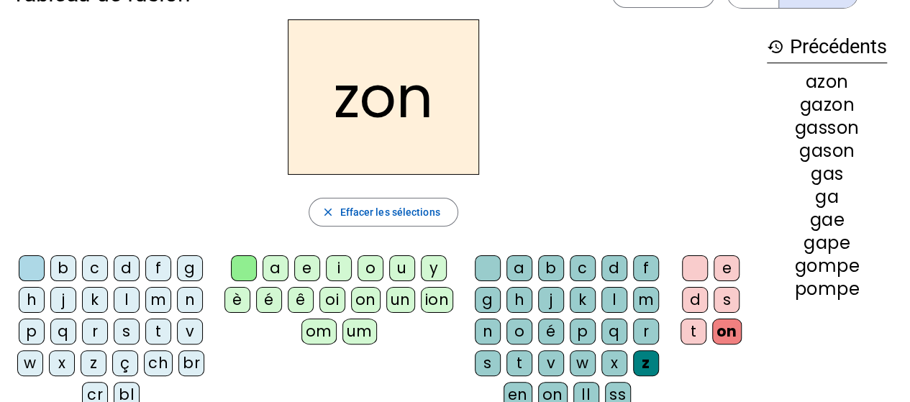
click at [696, 262] on div at bounding box center [695, 268] width 26 height 26
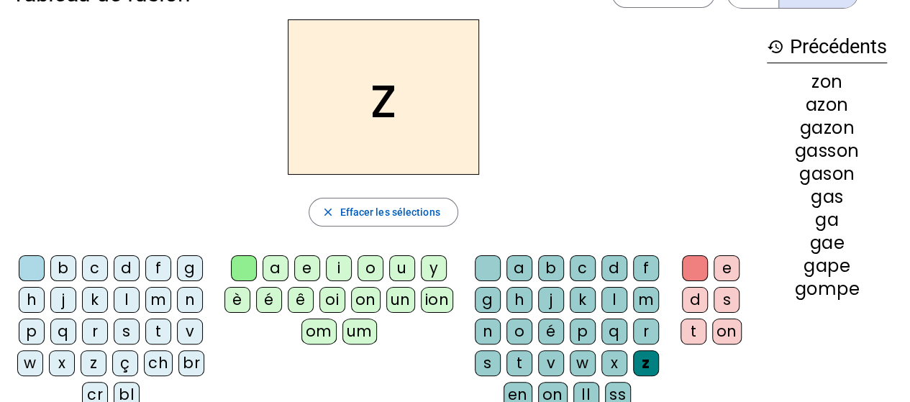
click at [484, 271] on div at bounding box center [488, 268] width 26 height 26
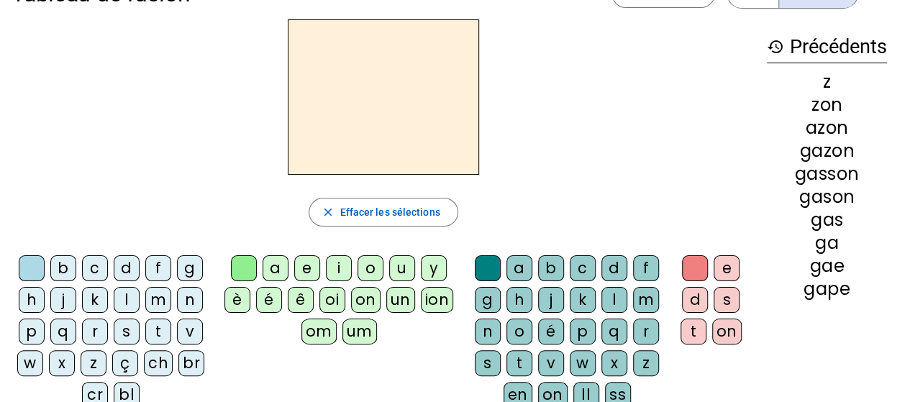
click at [65, 269] on div "b" at bounding box center [63, 268] width 26 height 26
click at [362, 302] on div "on" at bounding box center [365, 300] width 29 height 26
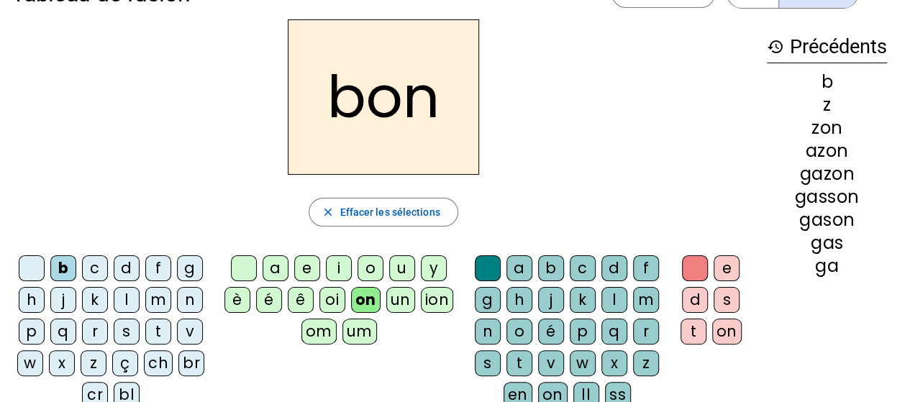
click at [552, 268] on div "b" at bounding box center [551, 268] width 26 height 26
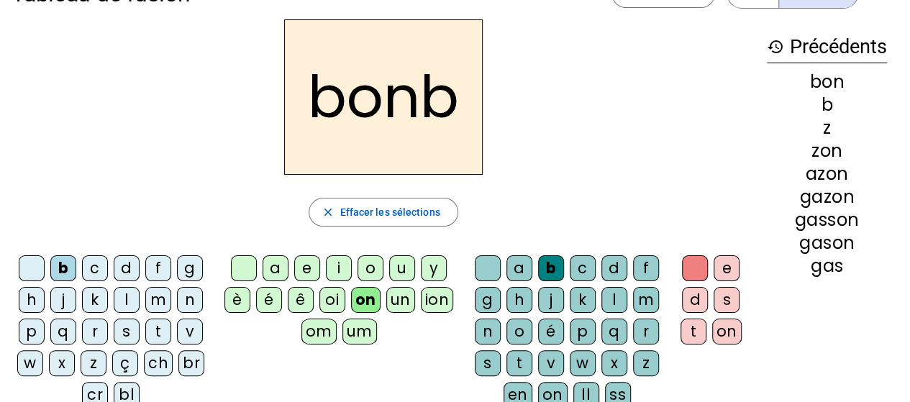
click at [714, 334] on div "on" at bounding box center [726, 332] width 29 height 26
